Goal: Communication & Community: Answer question/provide support

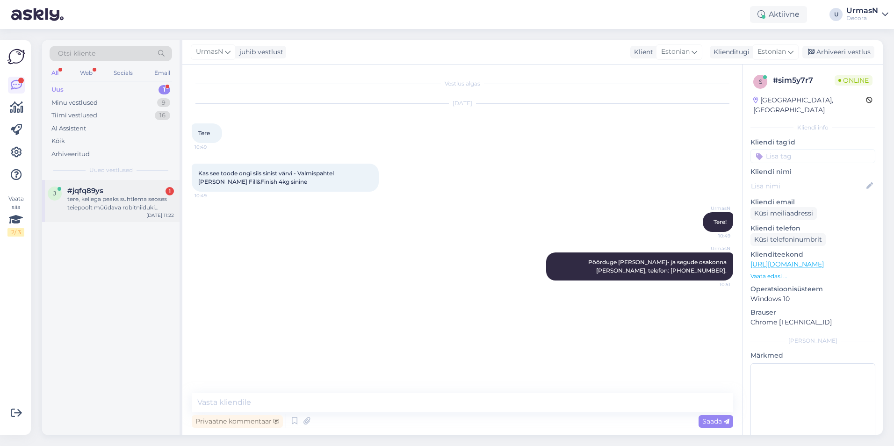
click at [134, 202] on div "tere, kellega peaks suhtlema seoses teiepoolt müüdava robitniiduki (Robotniiduk…" at bounding box center [120, 203] width 107 height 17
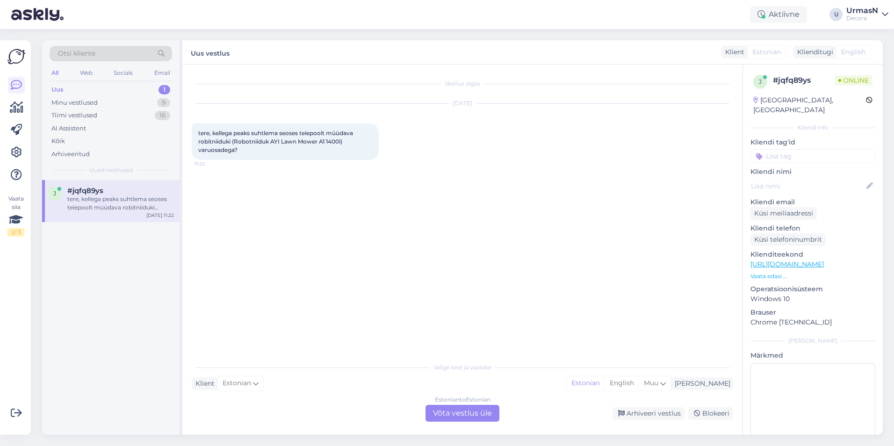
click at [473, 417] on div "Estonian to Estonian Võta vestlus üle" at bounding box center [463, 413] width 74 height 17
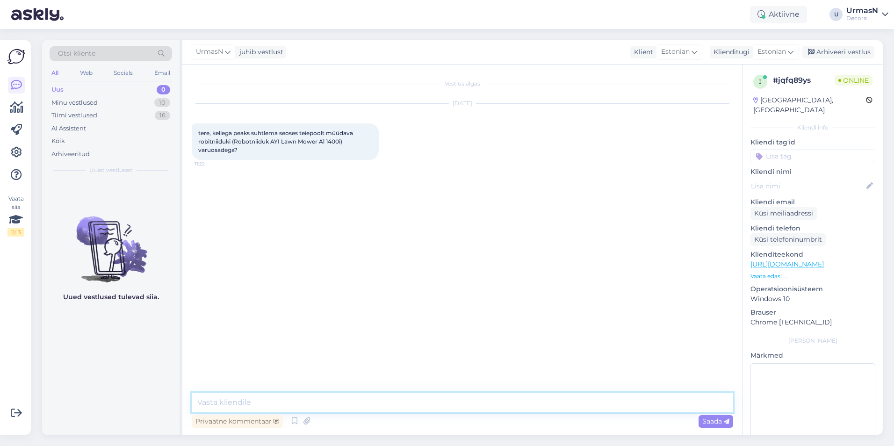
click at [228, 403] on textarea at bounding box center [463, 403] width 542 height 20
type textarea "Tere!"
click at [238, 401] on textarea at bounding box center [463, 403] width 542 height 20
paste textarea "[PERSON_NAME]- ja hoolduspartner: UAB „Robotų servisas“ Phone number: [PHONE_NU…"
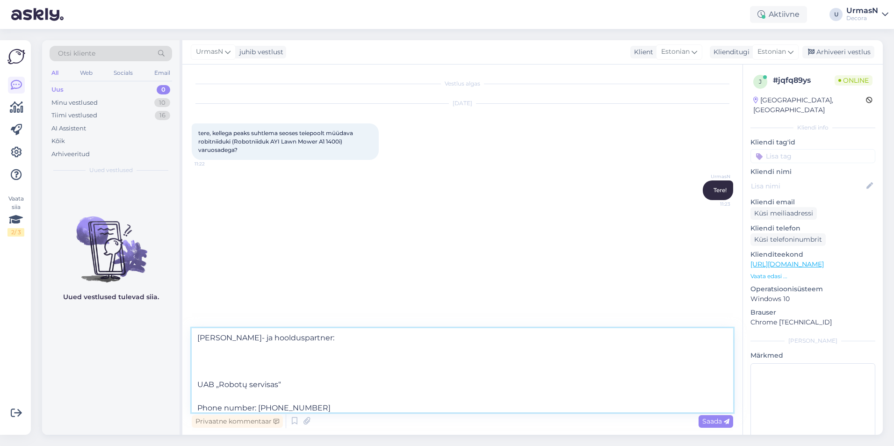
scroll to position [94, 0]
click at [213, 353] on textarea "[PERSON_NAME]- ja hoolduspartner: UAB „Robotų servisas“ Phone number: [PHONE_NU…" at bounding box center [463, 370] width 542 height 84
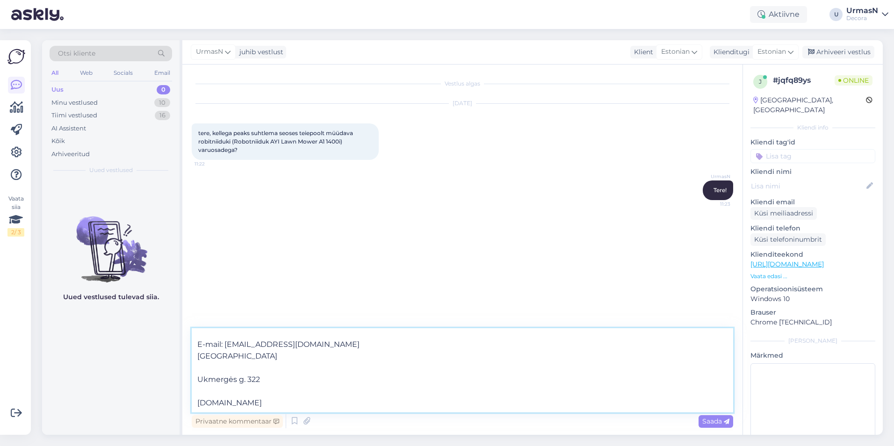
click at [210, 364] on textarea "[PERSON_NAME]- ja hoolduspartner: UAB „Robotų servisas“ Phone number: [PHONE_NU…" at bounding box center [463, 370] width 542 height 84
click at [203, 389] on textarea "[PERSON_NAME]- ja hoolduspartner: UAB „Robotų servisas“ Phone number: [PHONE_NU…" at bounding box center [463, 370] width 542 height 84
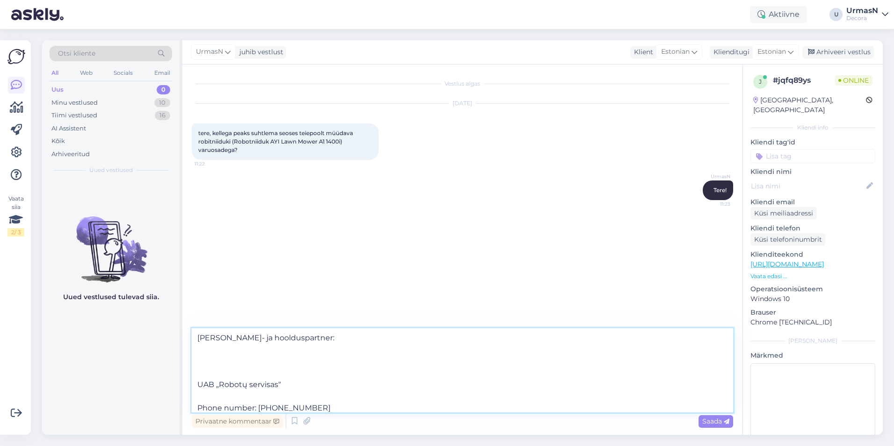
click at [205, 394] on textarea "[PERSON_NAME]- ja hoolduspartner: UAB „Robotų servisas“ Phone number: [PHONE_NU…" at bounding box center [463, 370] width 542 height 84
click at [203, 372] on textarea "[PERSON_NAME]- ja hoolduspartner: UAB „Robotų servisas“ Phone number: [PHONE_NU…" at bounding box center [463, 370] width 542 height 84
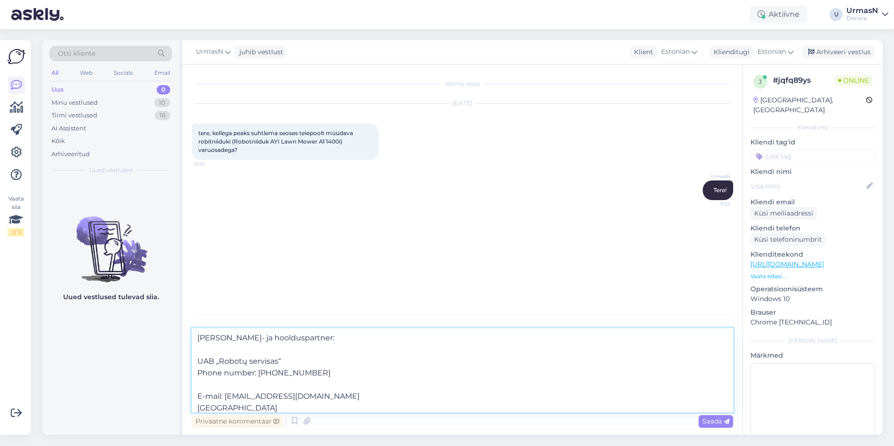
click at [232, 388] on textarea "[PERSON_NAME]- ja hoolduspartner: UAB „Robotų servisas“ Phone number: [PHONE_NU…" at bounding box center [463, 370] width 542 height 84
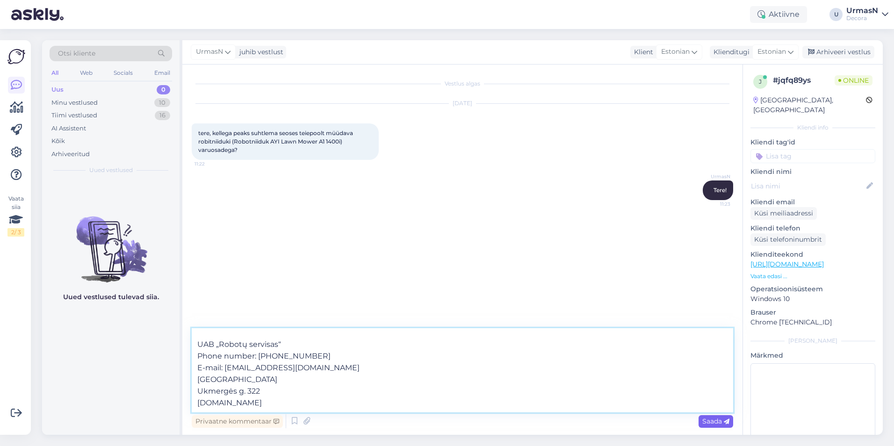
type textarea "[PERSON_NAME]- ja hoolduspartner: UAB „Robotų servisas“ Phone number: [PHONE_NU…"
click at [719, 423] on span "Saada" at bounding box center [715, 421] width 27 height 8
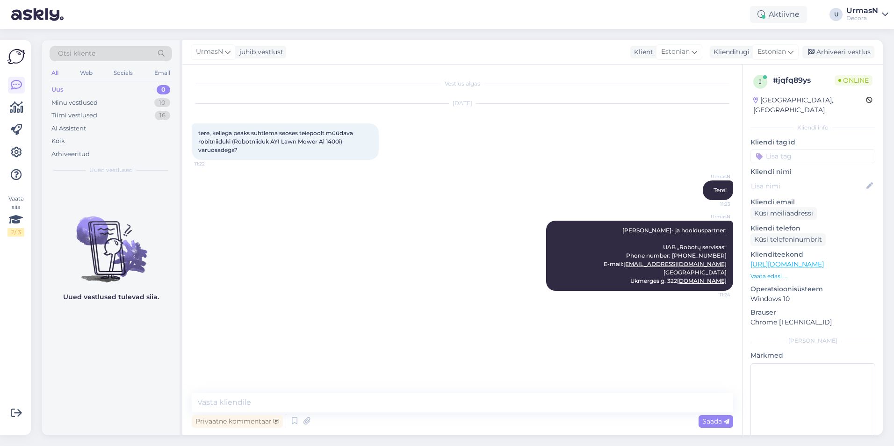
scroll to position [0, 0]
click at [292, 399] on textarea at bounding box center [463, 403] width 542 height 20
type textarea "E"
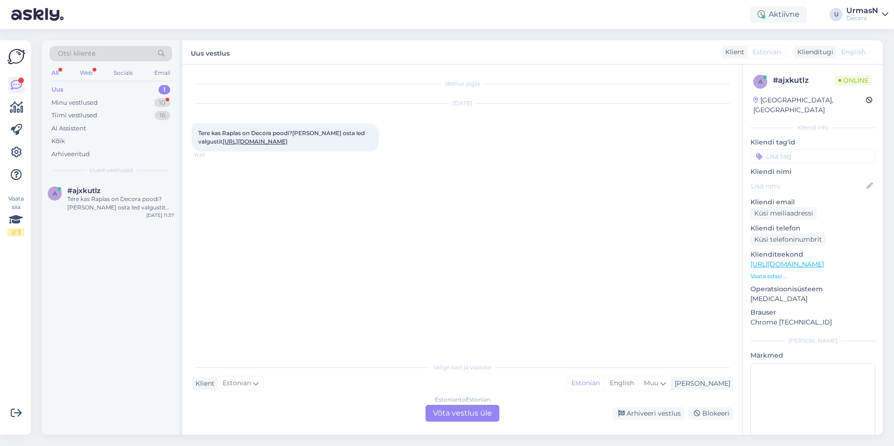
click at [453, 410] on div "Estonian to Estonian Võta vestlus üle" at bounding box center [463, 413] width 74 height 17
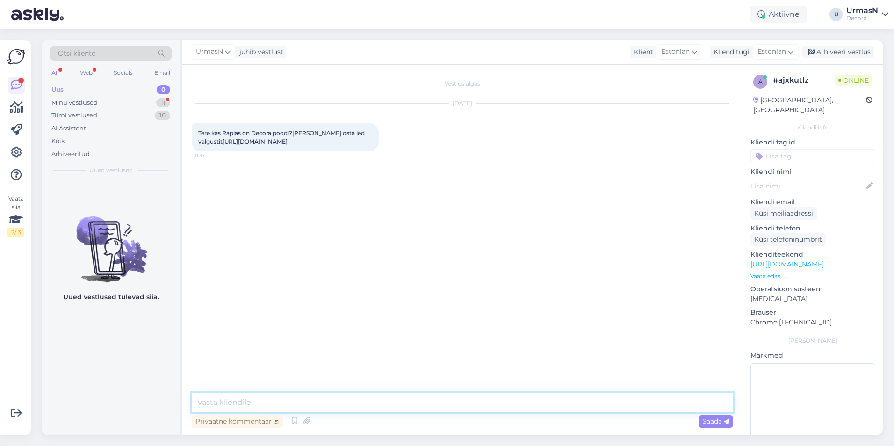
click at [225, 398] on textarea at bounding box center [463, 403] width 542 height 20
type textarea "Tere!"
type textarea "Raplas Decorat pole."
type textarea "Saate endale pakiautomaati või kulleriga koju tellida."
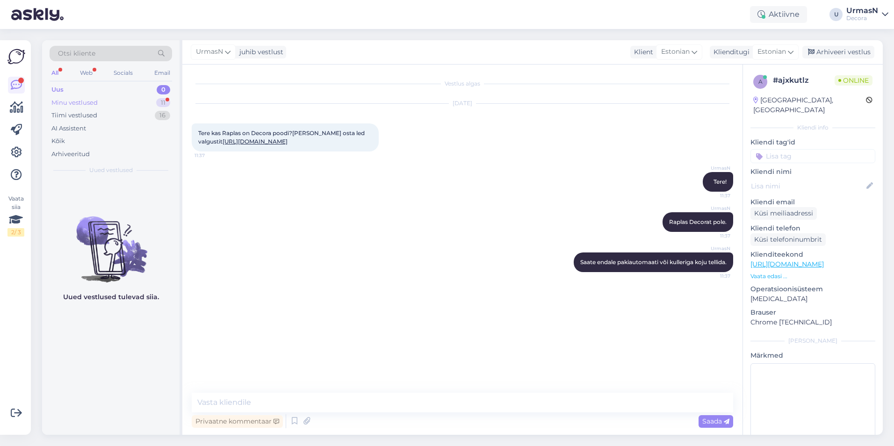
click at [98, 97] on div "Minu vestlused 11" at bounding box center [111, 102] width 123 height 13
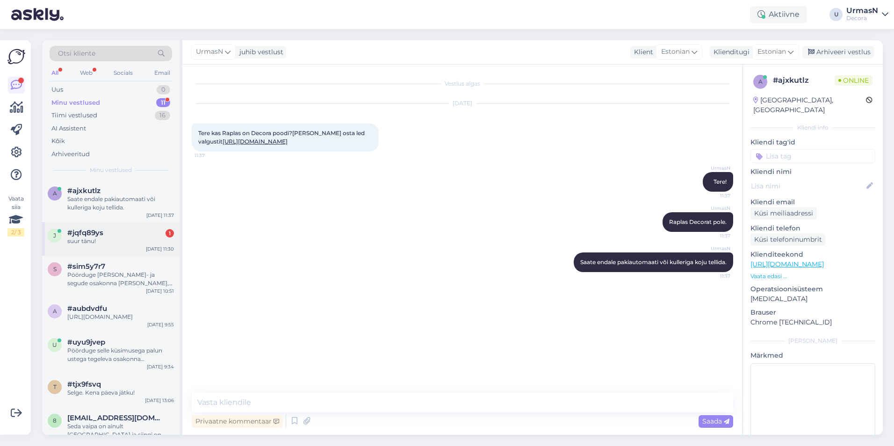
click at [105, 232] on div "#jqfq89ys 1" at bounding box center [120, 233] width 107 height 8
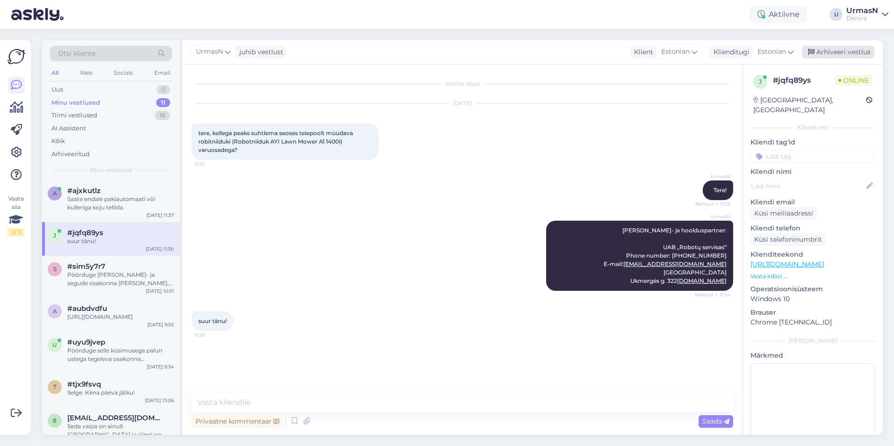
click at [841, 50] on div "Arhiveeri vestlus" at bounding box center [839, 52] width 72 height 13
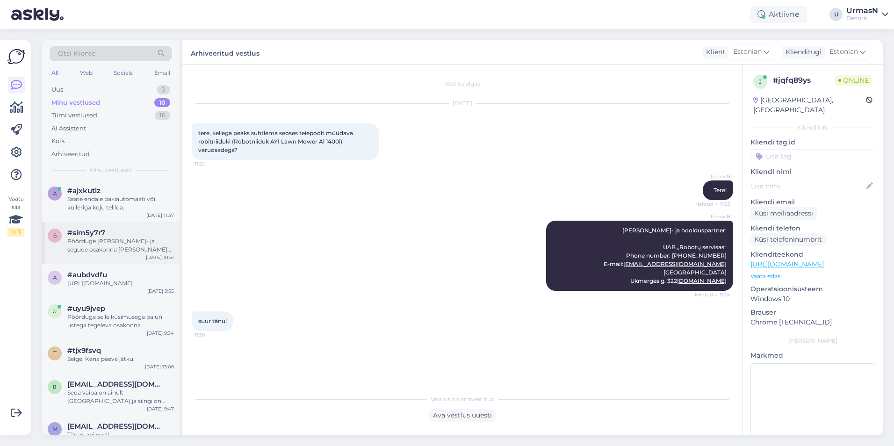
click at [132, 250] on div "Pöörduge [PERSON_NAME]- ja segude osakonna [PERSON_NAME], telefon: [PHONE_NUMBE…" at bounding box center [120, 245] width 107 height 17
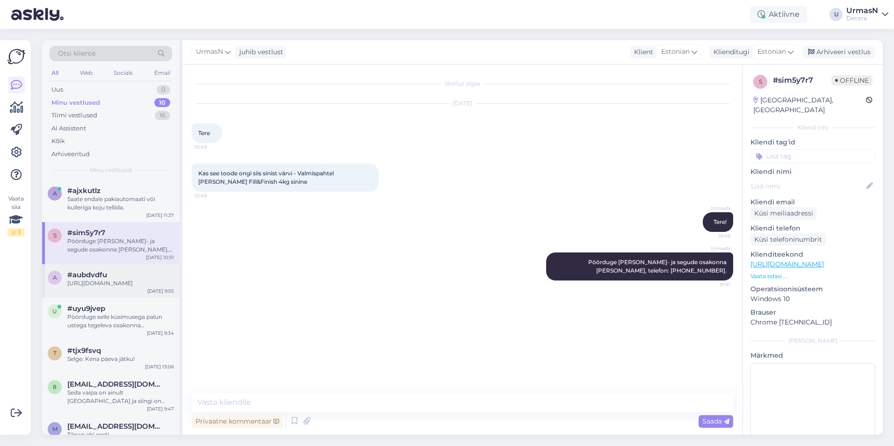
click at [106, 286] on div "[URL][DOMAIN_NAME]" at bounding box center [120, 283] width 107 height 8
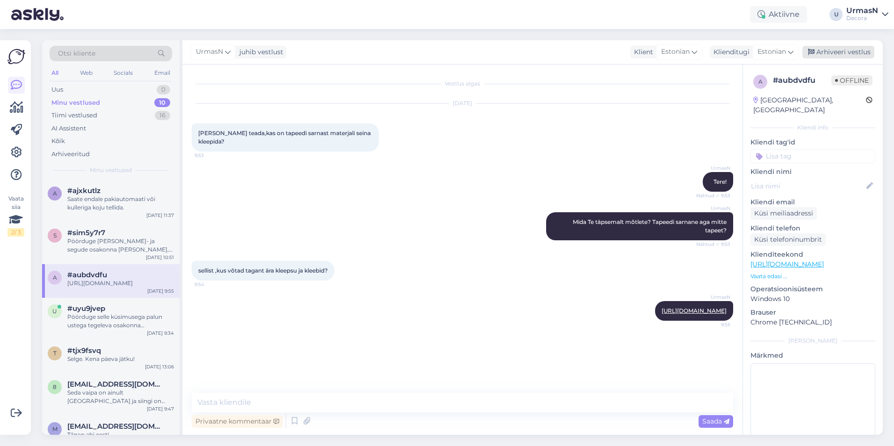
click at [838, 52] on div "Arhiveeri vestlus" at bounding box center [839, 52] width 72 height 13
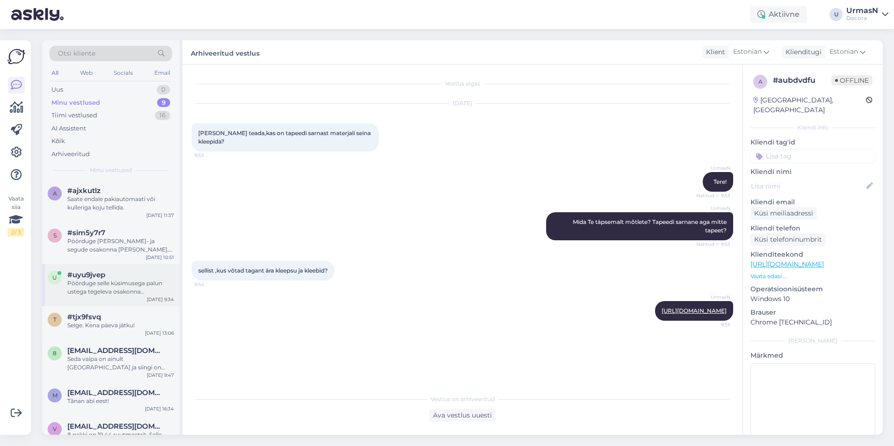
click at [109, 281] on div "Pöörduge selle küsimusega palun ustega tegeleva osakonna [PERSON_NAME], telefon…" at bounding box center [120, 287] width 107 height 17
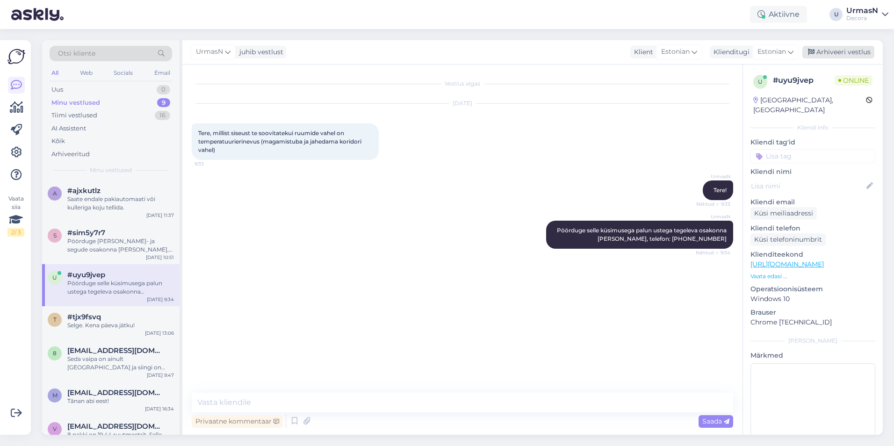
click at [837, 55] on div "Arhiveeri vestlus" at bounding box center [839, 52] width 72 height 13
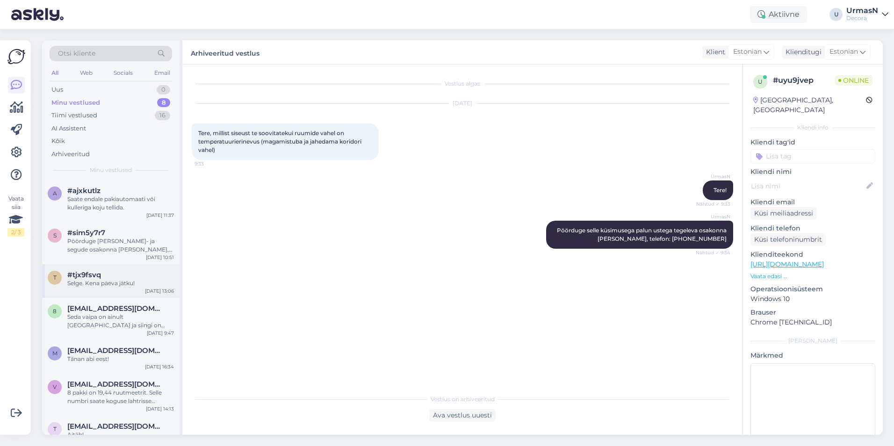
click at [87, 287] on div "Selge. Kena päeva jätku!" at bounding box center [120, 283] width 107 height 8
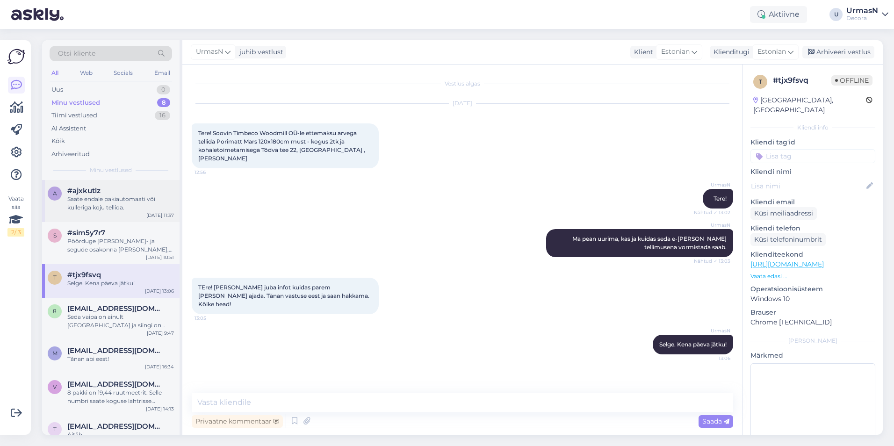
click at [104, 210] on div "Saate endale pakiautomaati või kulleriga koju tellida." at bounding box center [120, 203] width 107 height 17
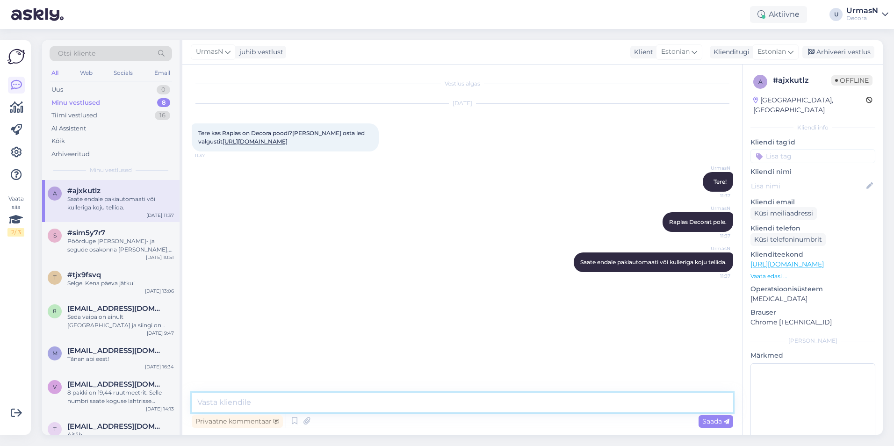
click at [224, 399] on textarea at bounding box center [463, 403] width 542 height 20
type textarea "P"
type textarea "Decora poed on [GEOGRAPHIC_DATA], [GEOGRAPHIC_DATA], [GEOGRAPHIC_DATA], [GEOGRA…"
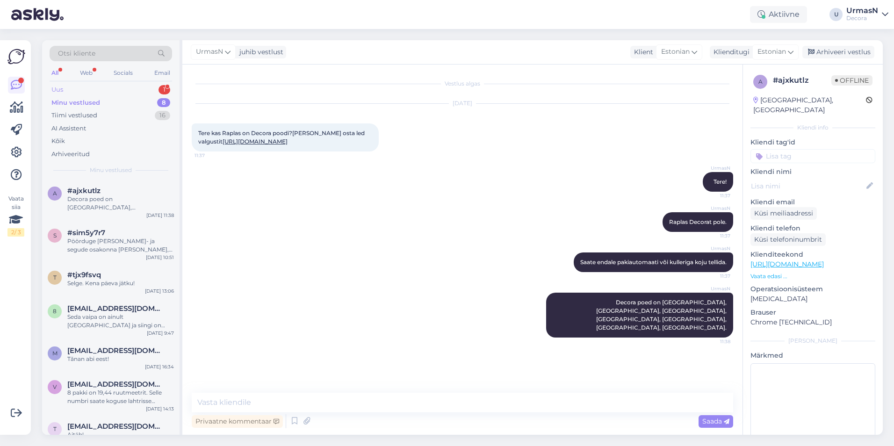
click at [74, 87] on div "Uus 1" at bounding box center [111, 89] width 123 height 13
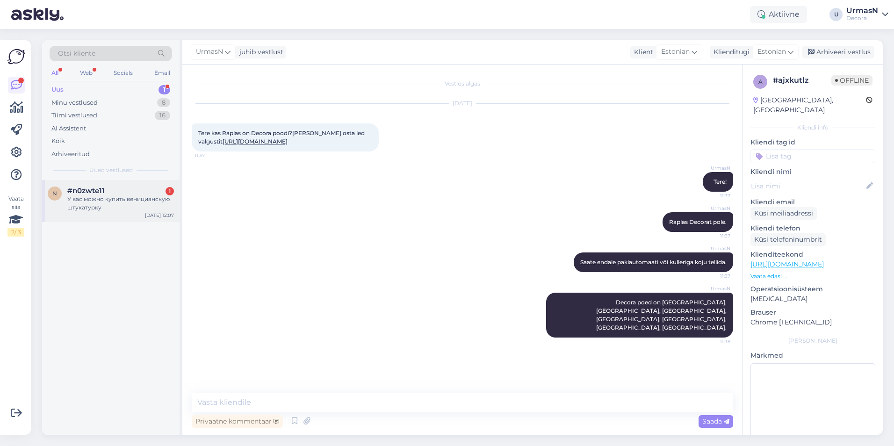
click at [101, 194] on span "#n0zwte11" at bounding box center [85, 191] width 37 height 8
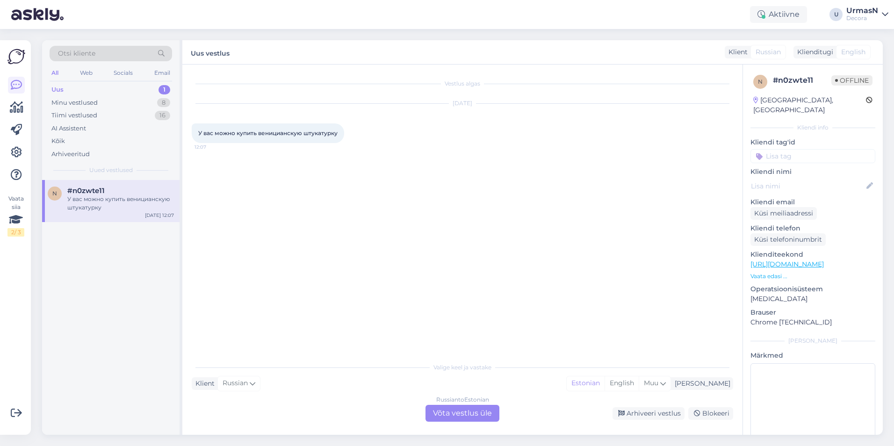
click at [448, 415] on div "Russian to Estonian Võta vestlus üle" at bounding box center [463, 413] width 74 height 17
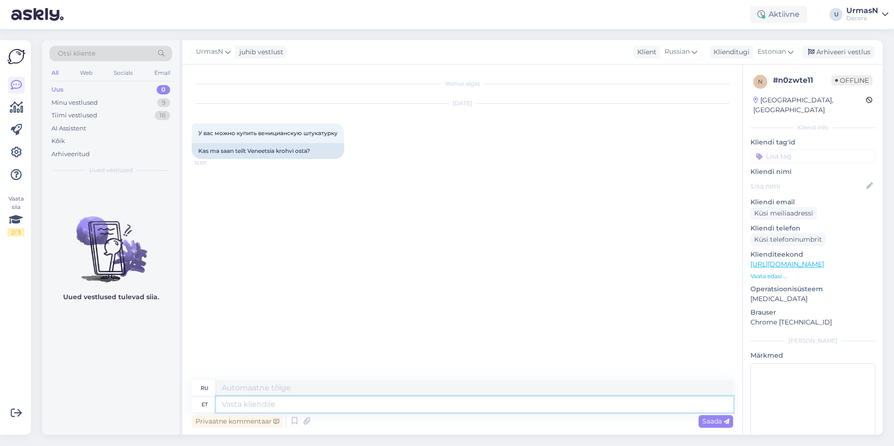
click at [243, 403] on textarea at bounding box center [474, 405] width 517 height 16
